Goal: Information Seeking & Learning: Learn about a topic

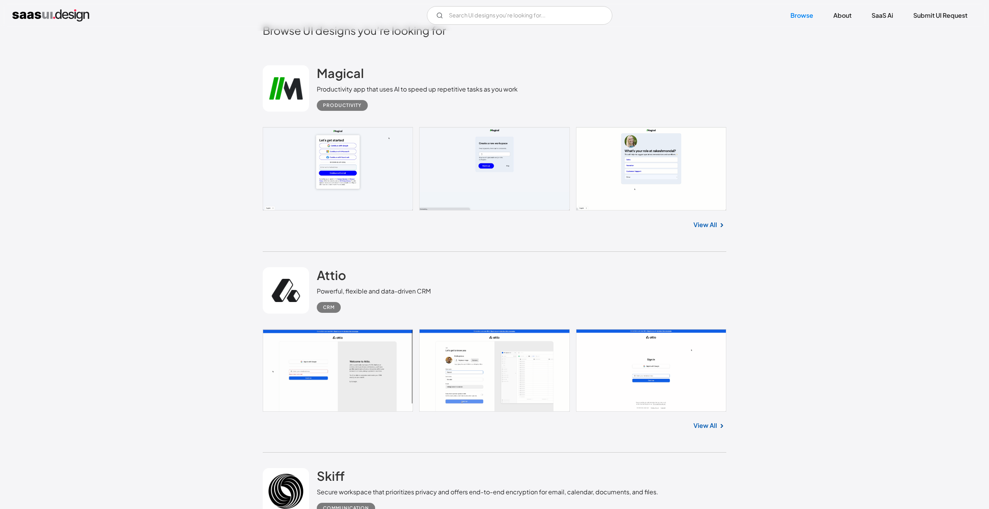
scroll to position [291, 0]
click at [334, 272] on h2 "Attio" at bounding box center [331, 274] width 29 height 15
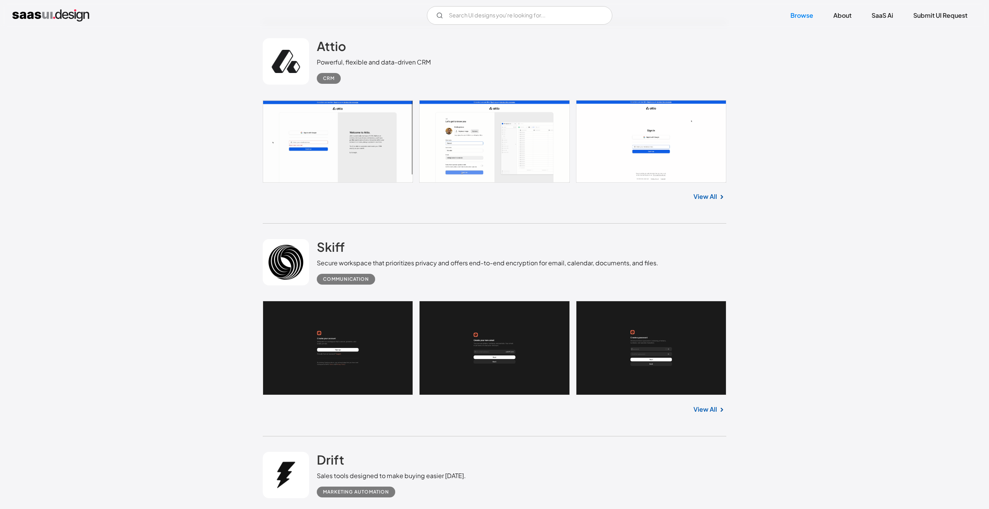
scroll to position [616, 0]
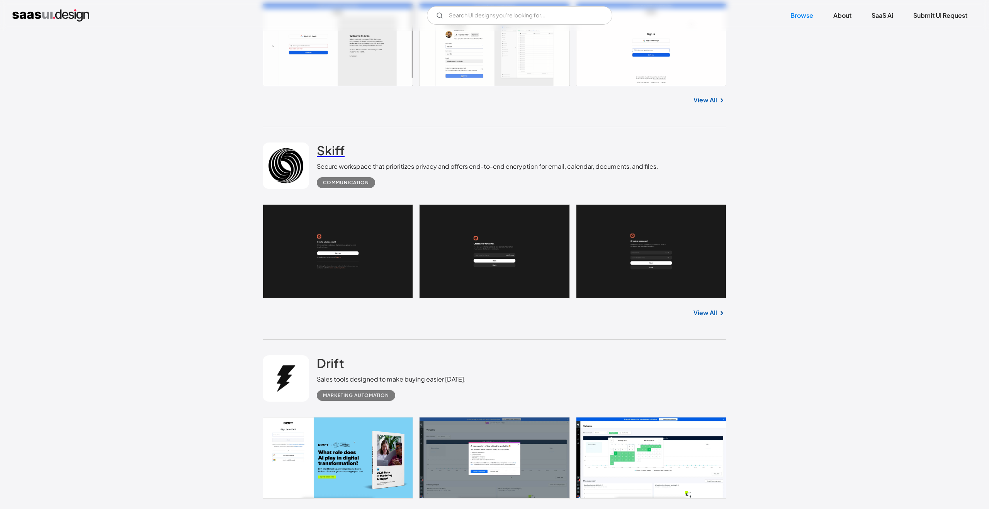
click at [336, 148] on h2 "Skiff" at bounding box center [331, 150] width 28 height 15
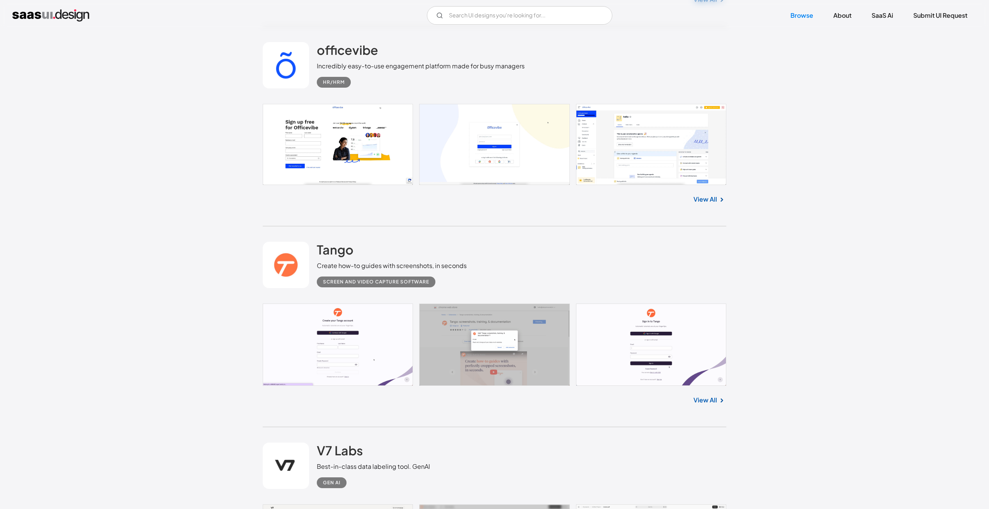
scroll to position [2550, 0]
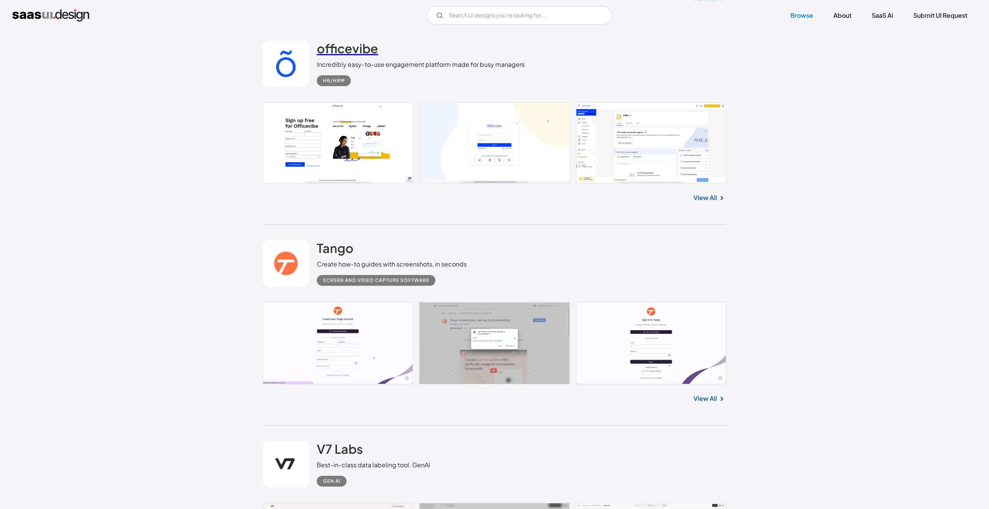
click at [321, 52] on h2 "officevibe" at bounding box center [347, 48] width 61 height 15
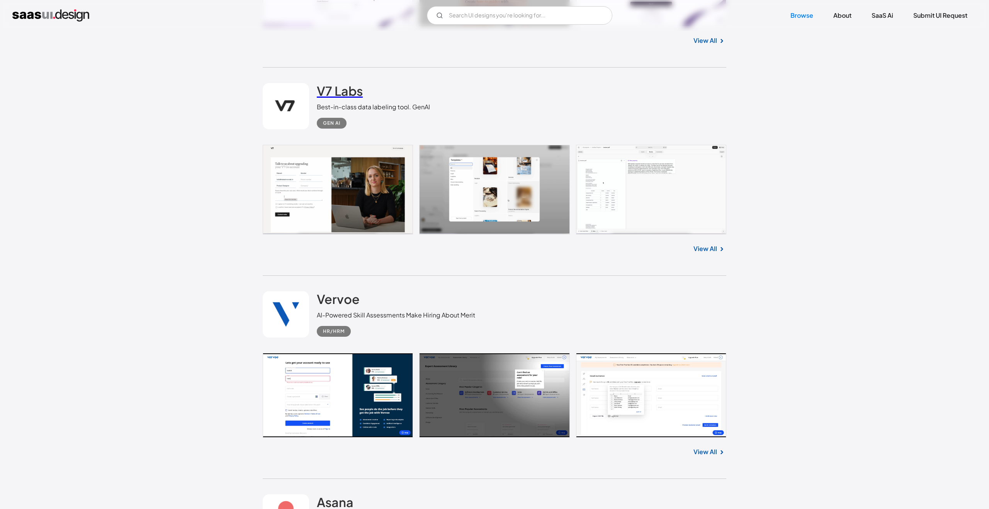
scroll to position [2910, 0]
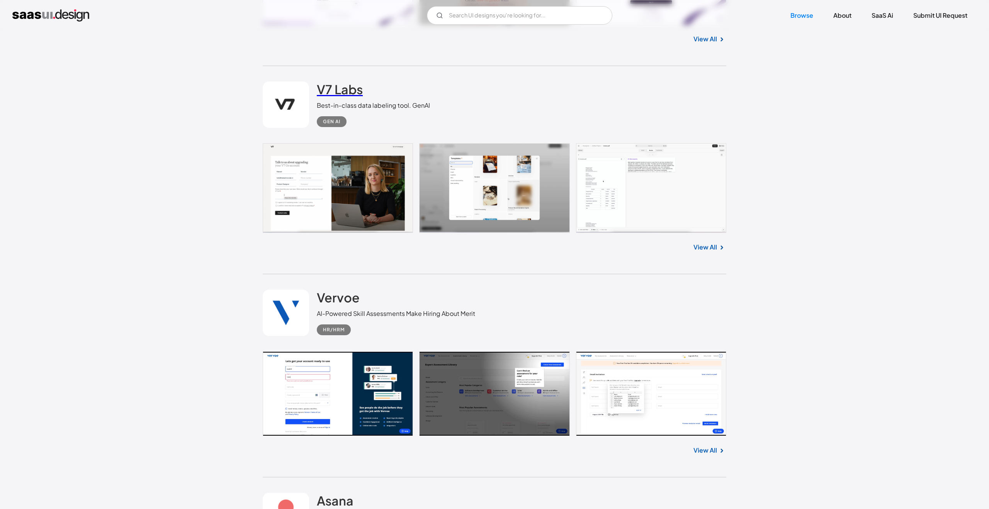
click at [344, 91] on h2 "V7 Labs" at bounding box center [340, 89] width 46 height 15
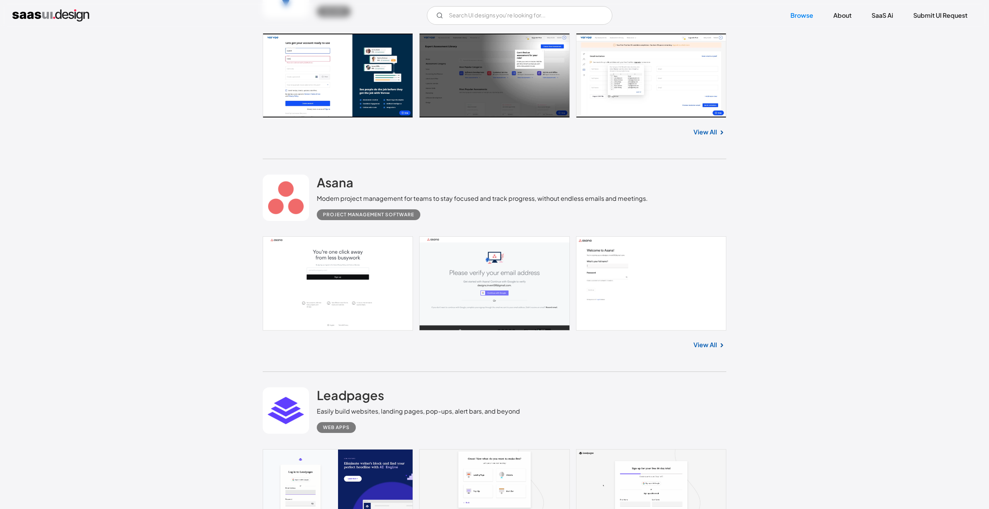
scroll to position [3271, 0]
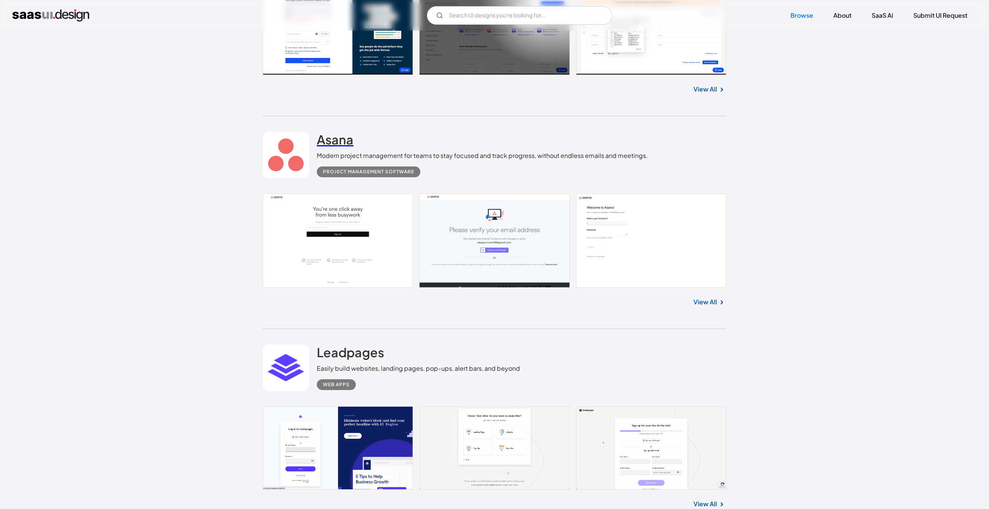
click at [330, 146] on h2 "Asana" at bounding box center [335, 139] width 37 height 15
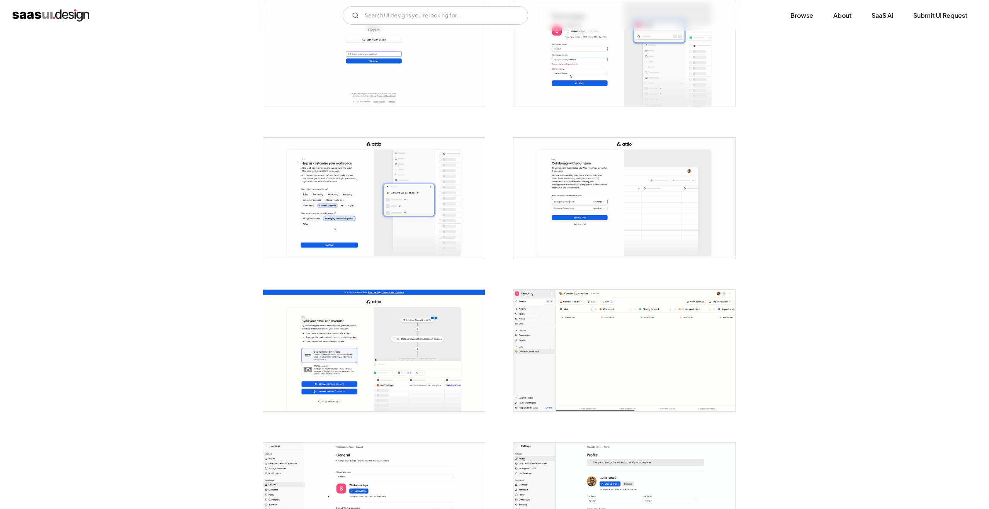
scroll to position [550, 0]
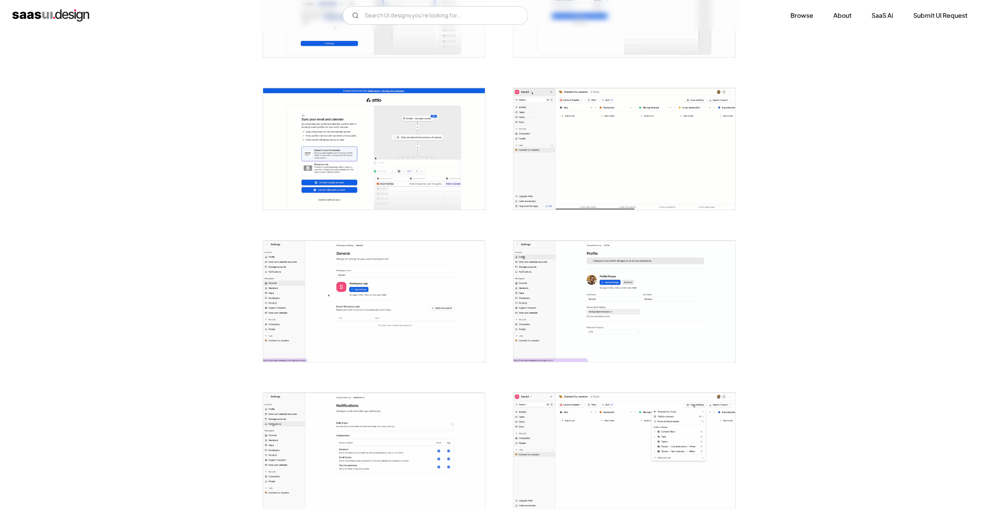
click at [577, 177] on img "open lightbox" at bounding box center [625, 148] width 222 height 121
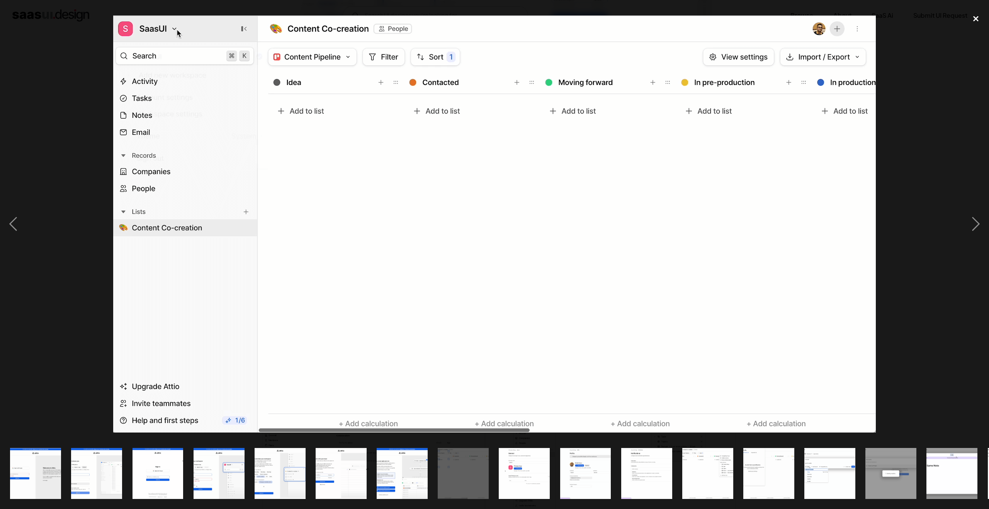
click at [982, 14] on div "close lightbox" at bounding box center [976, 18] width 26 height 17
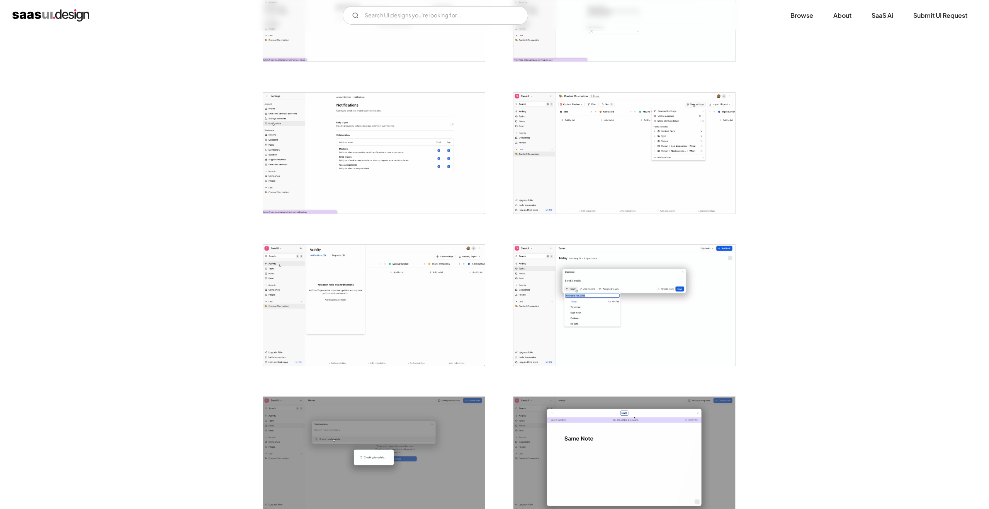
scroll to position [851, 0]
click at [694, 153] on img "open lightbox" at bounding box center [625, 152] width 222 height 121
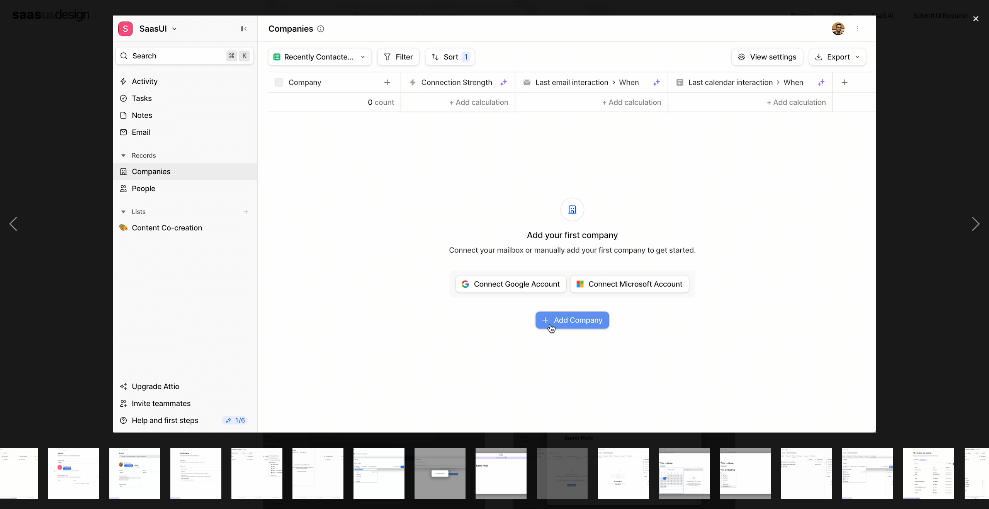
scroll to position [0, 549]
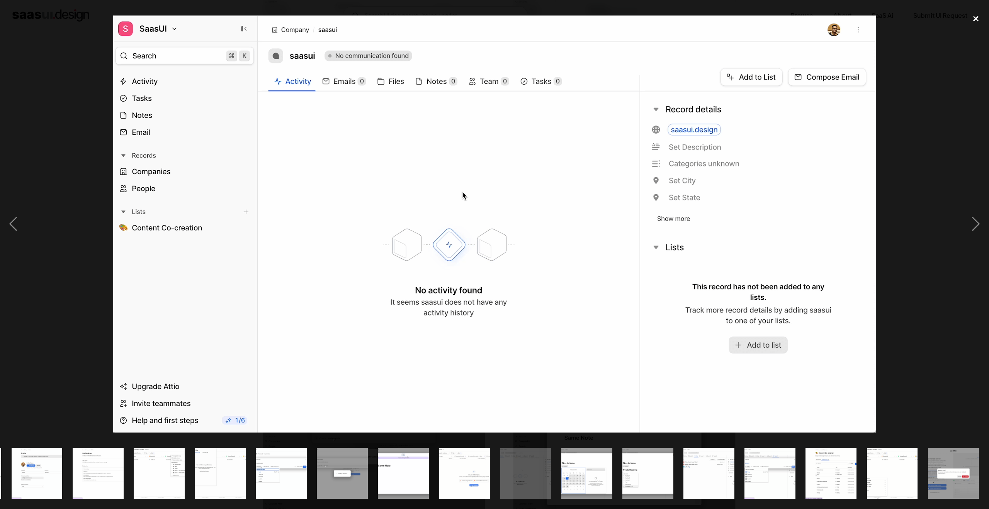
click at [975, 17] on div "close lightbox" at bounding box center [976, 18] width 26 height 17
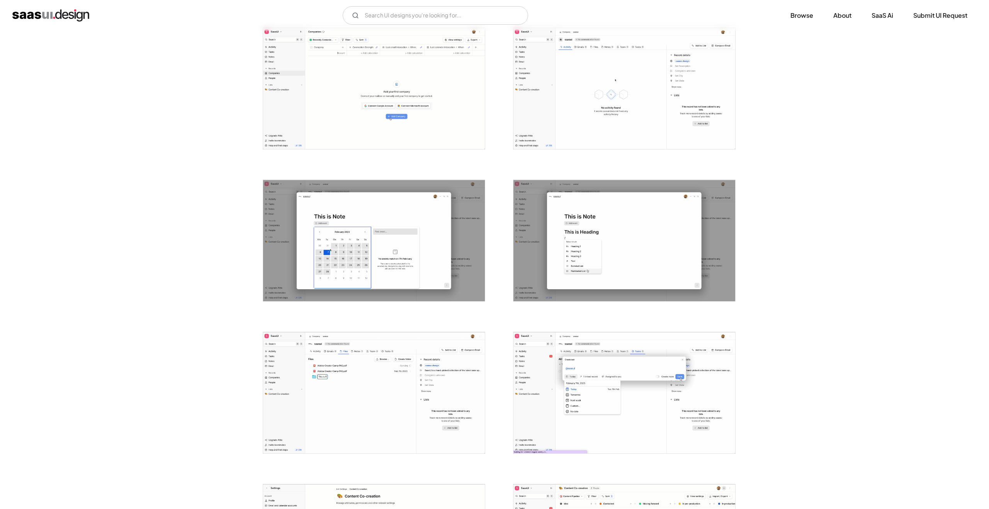
scroll to position [1313, 0]
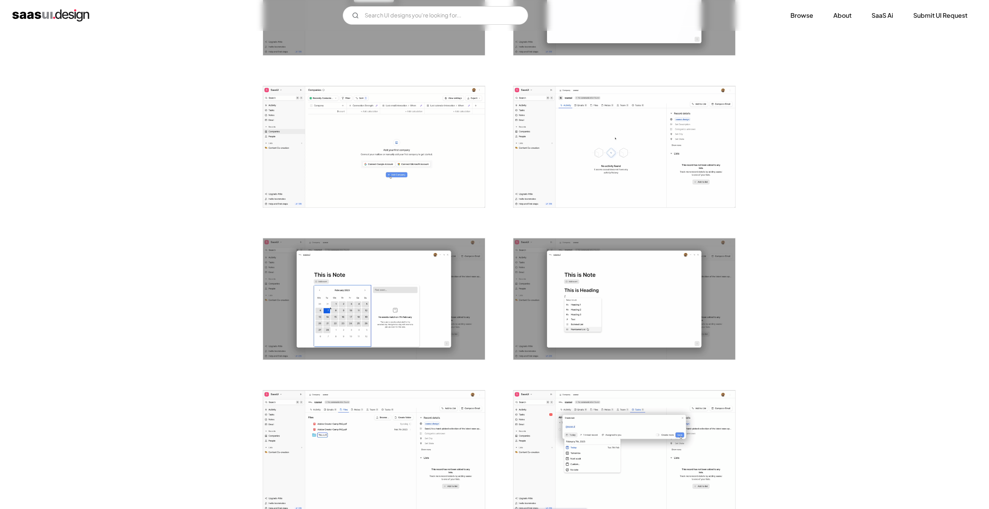
click at [669, 157] on img "open lightbox" at bounding box center [625, 146] width 222 height 121
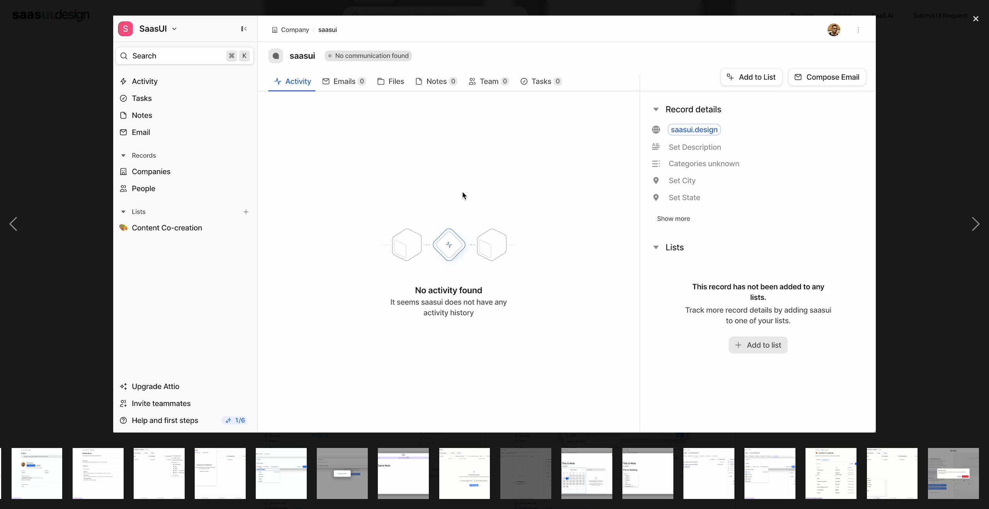
scroll to position [0, 549]
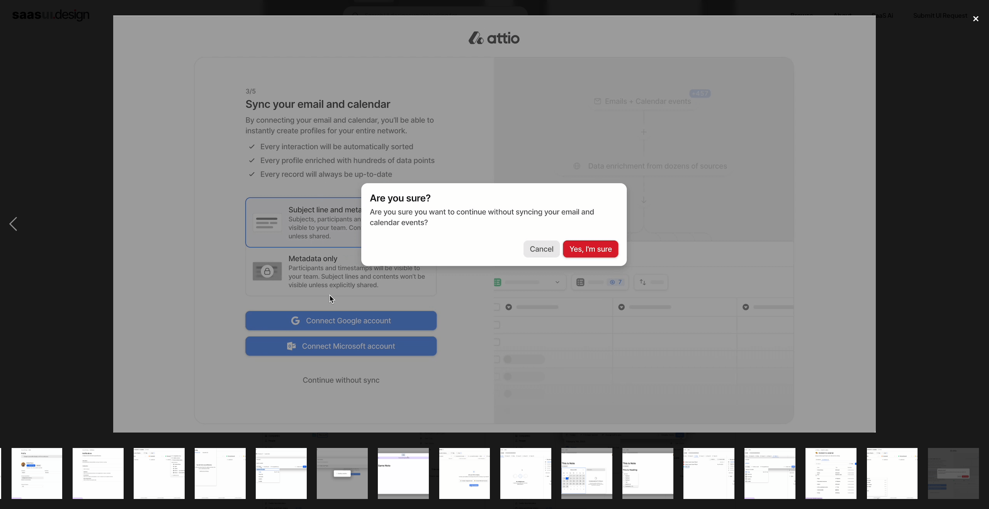
click at [988, 27] on div "close lightbox" at bounding box center [976, 18] width 26 height 17
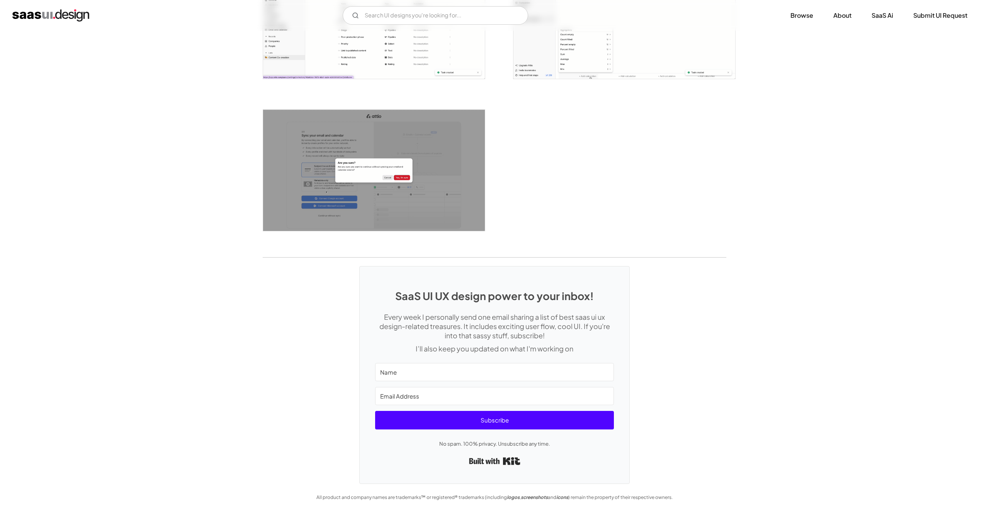
scroll to position [1901, 0]
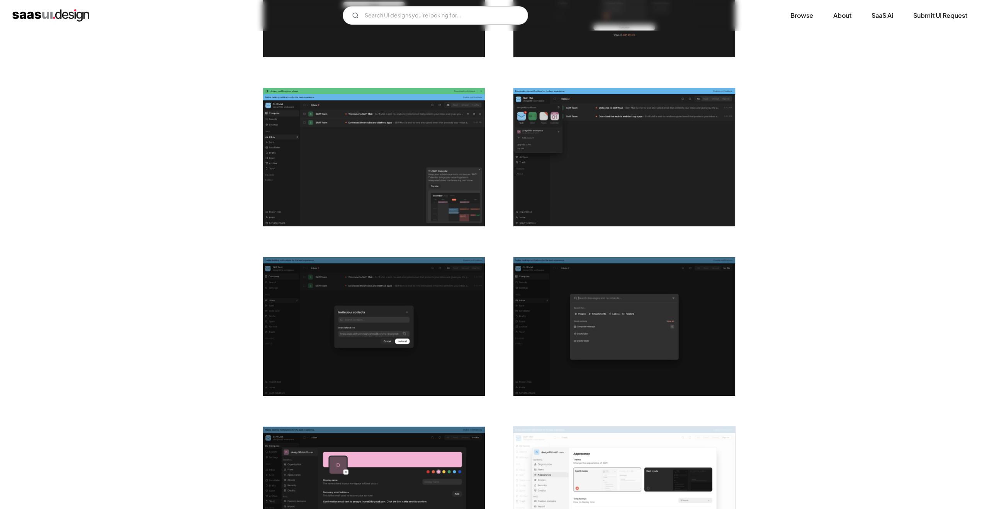
scroll to position [599, 0]
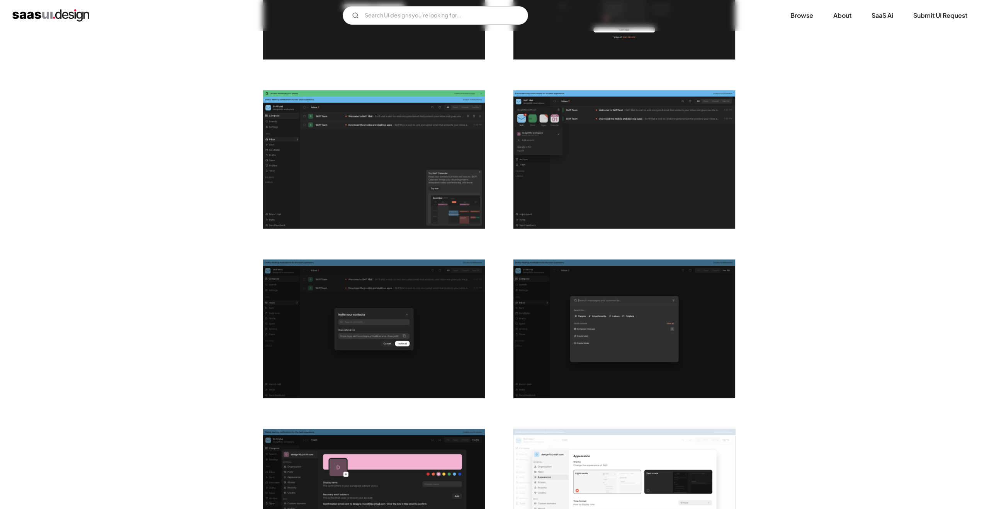
click at [417, 205] on img "open lightbox" at bounding box center [374, 159] width 222 height 139
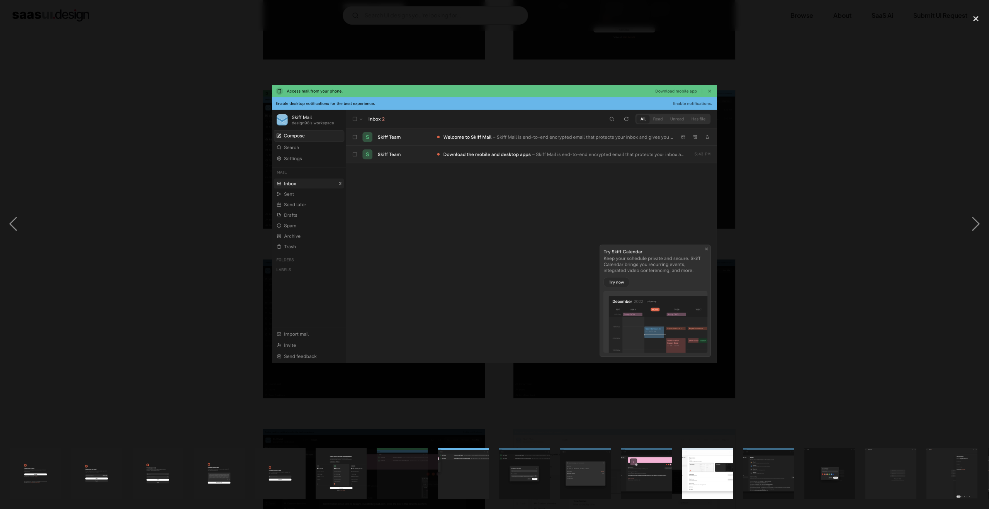
click at [897, 235] on div at bounding box center [494, 224] width 989 height 428
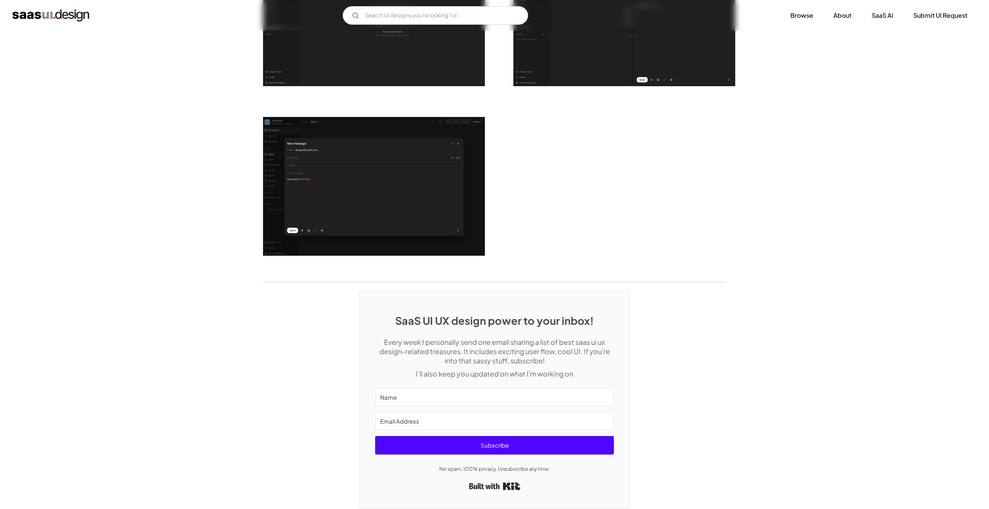
scroll to position [1447, 0]
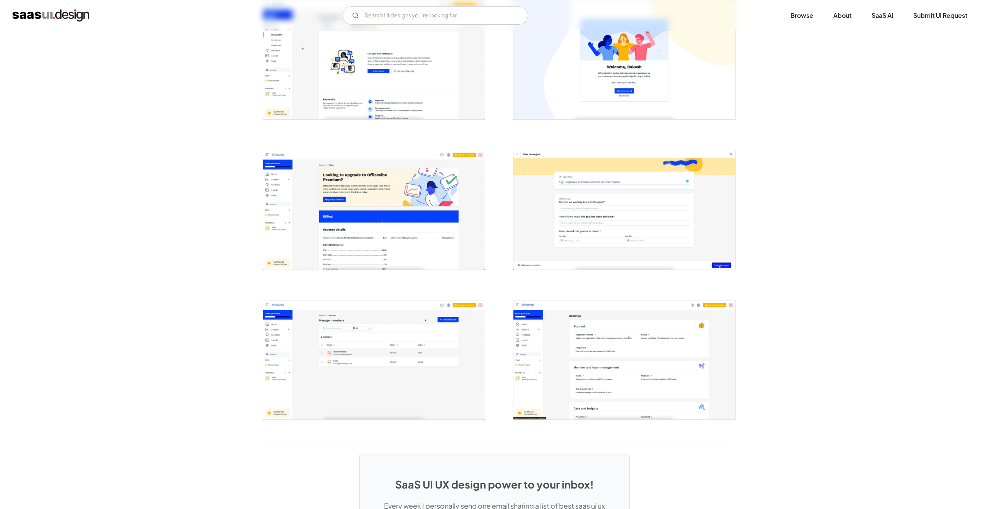
scroll to position [1699, 0]
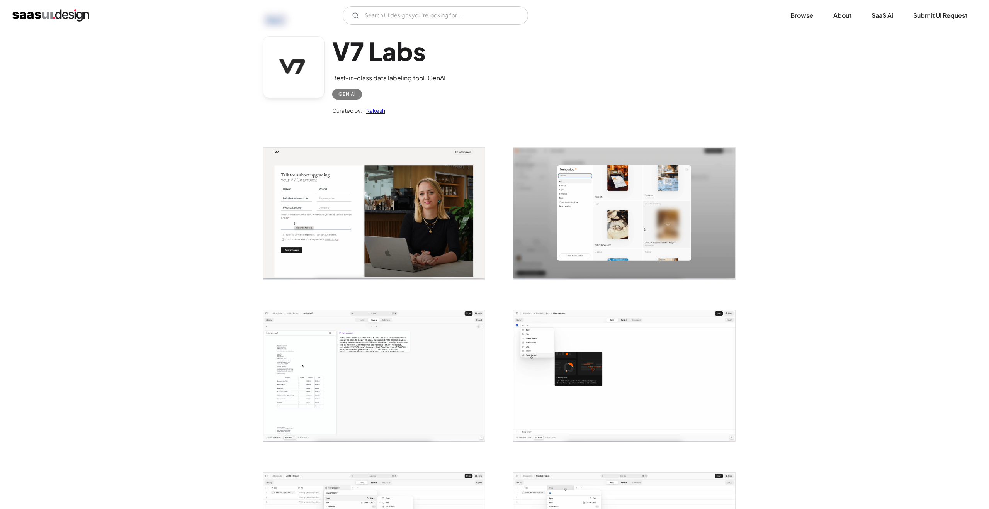
scroll to position [39, 0]
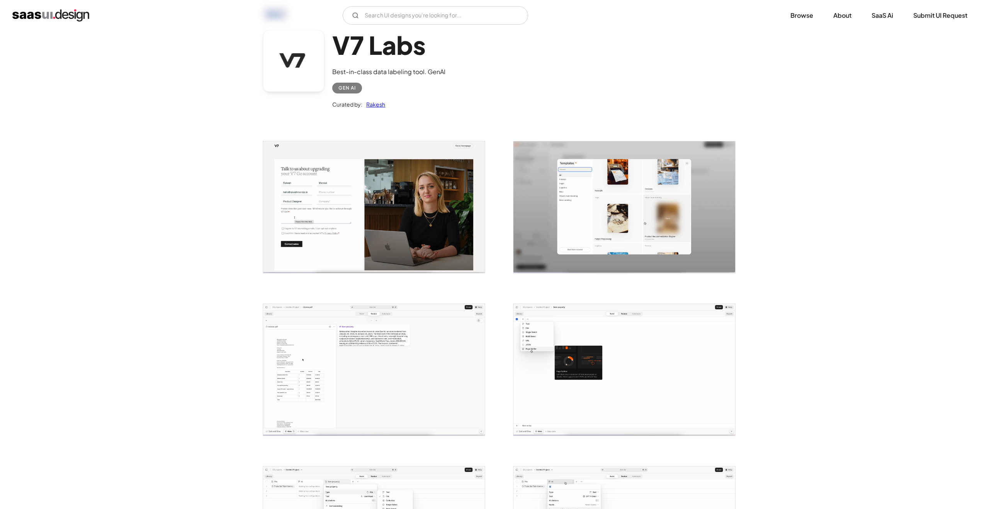
click at [422, 350] on img "open lightbox" at bounding box center [374, 370] width 222 height 132
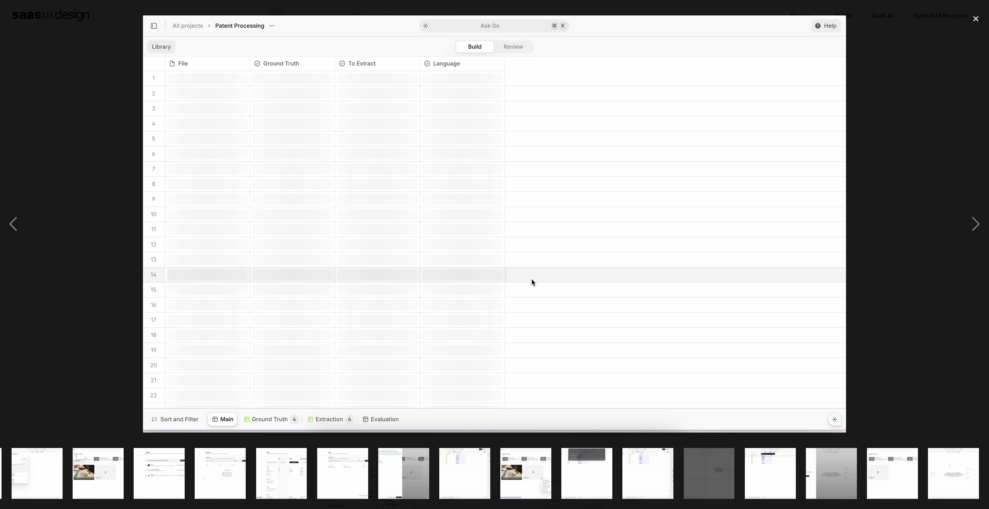
scroll to position [0, 304]
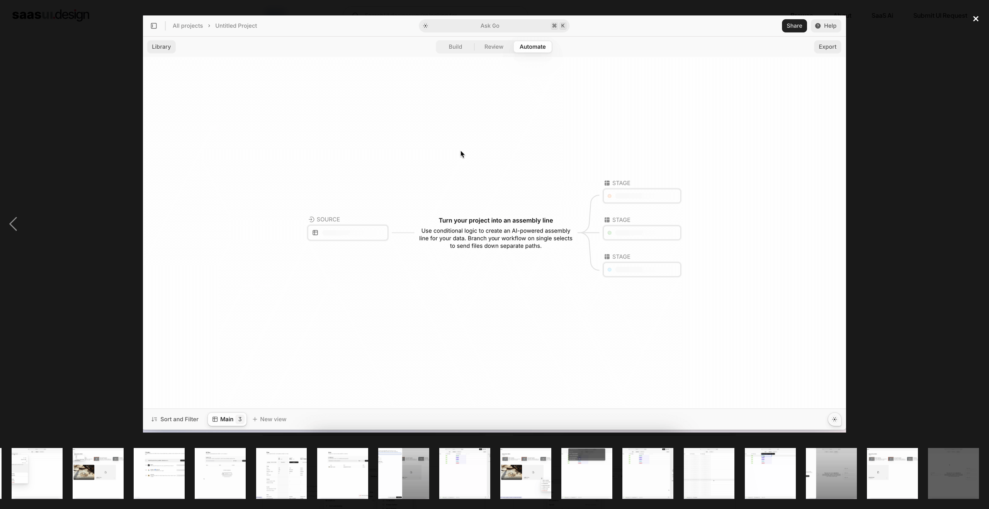
click at [979, 19] on div "close lightbox" at bounding box center [976, 18] width 26 height 17
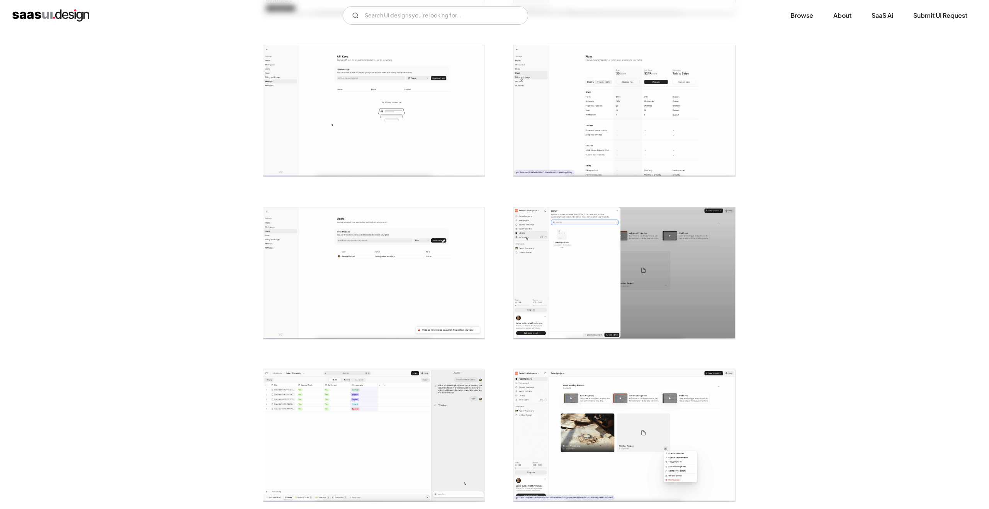
scroll to position [822, 0]
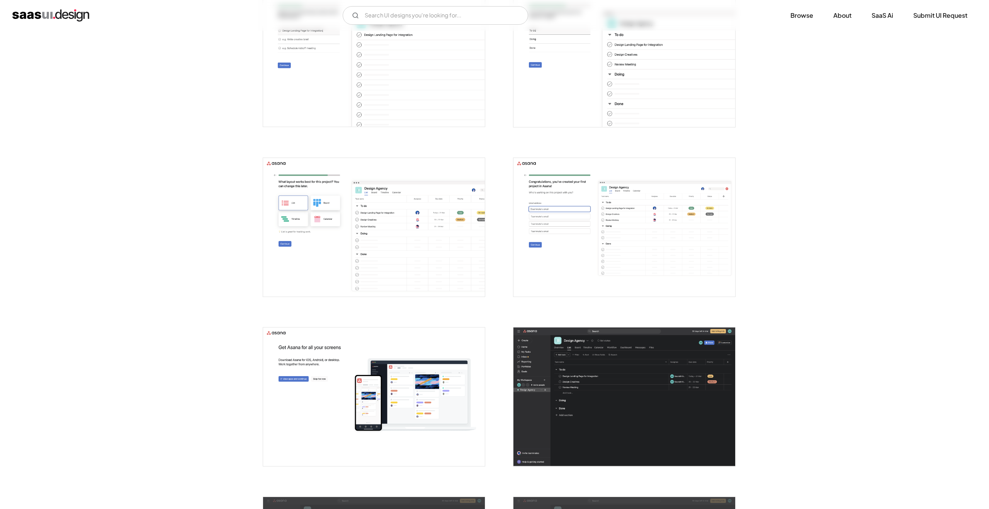
scroll to position [730, 0]
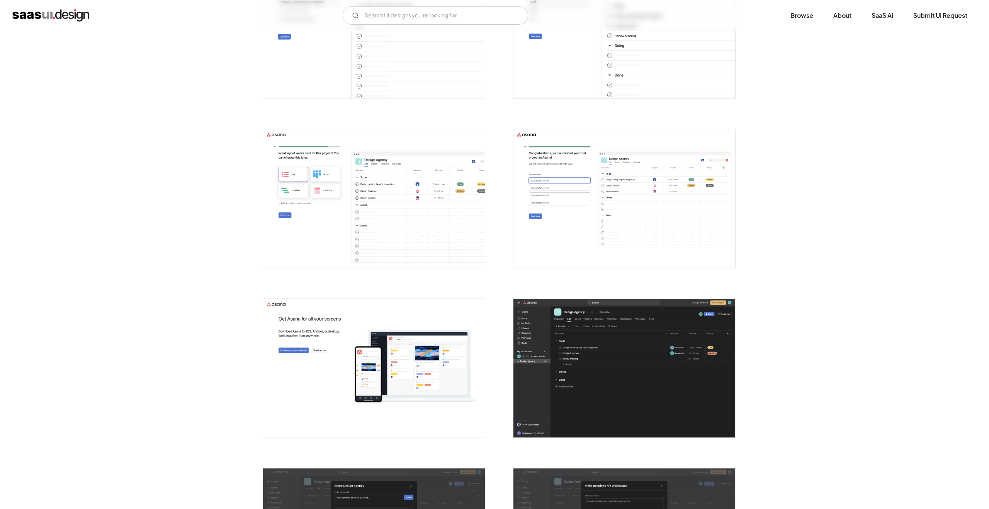
click at [571, 335] on img "open lightbox" at bounding box center [625, 368] width 222 height 139
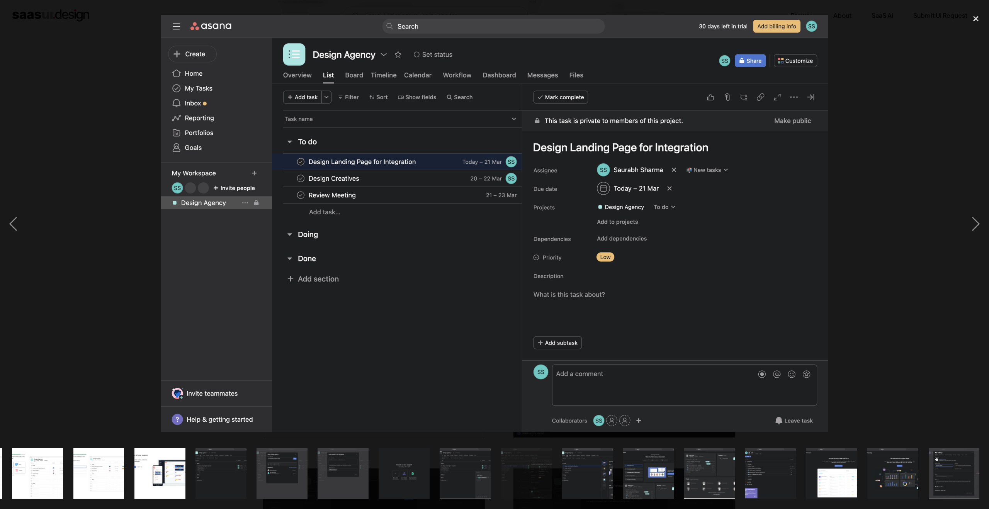
scroll to position [0, 488]
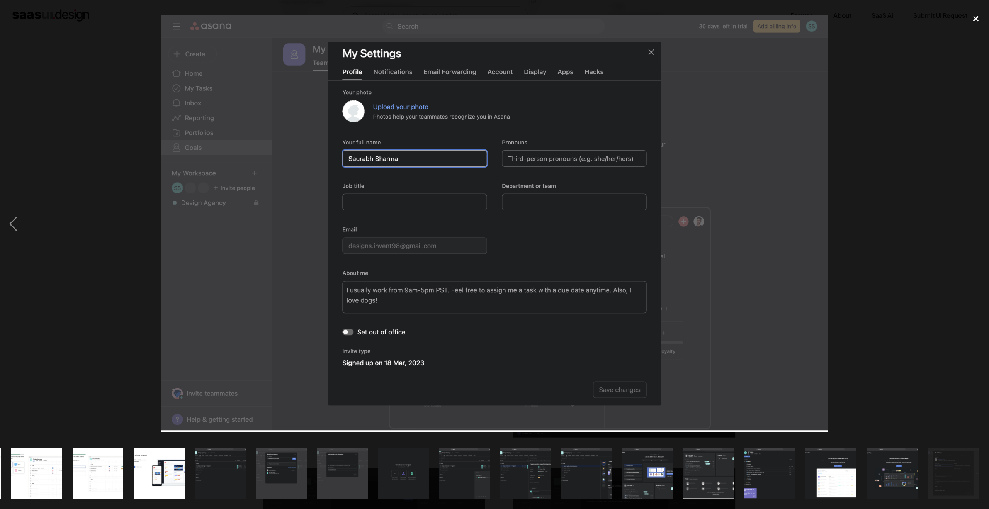
click at [976, 21] on div "close lightbox" at bounding box center [976, 18] width 26 height 17
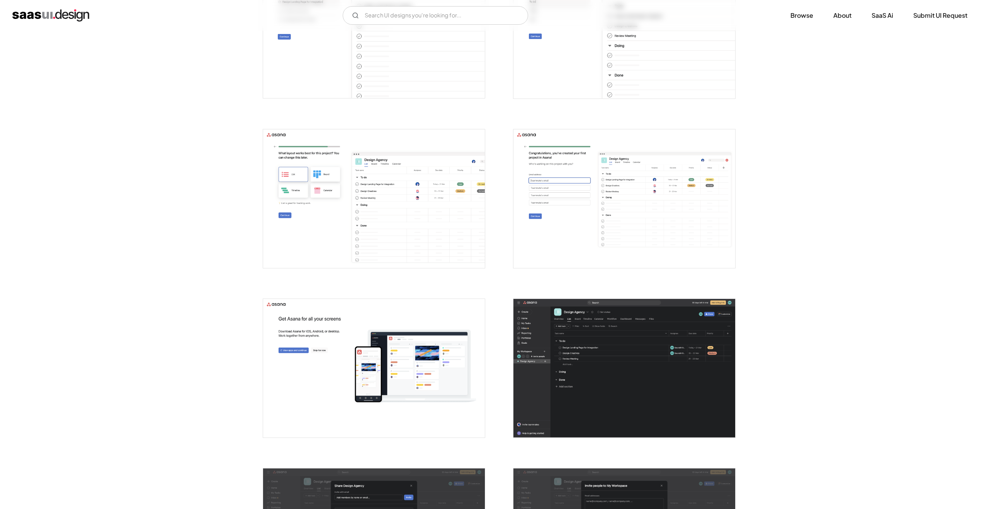
scroll to position [0, 0]
